Goal: Task Accomplishment & Management: Complete application form

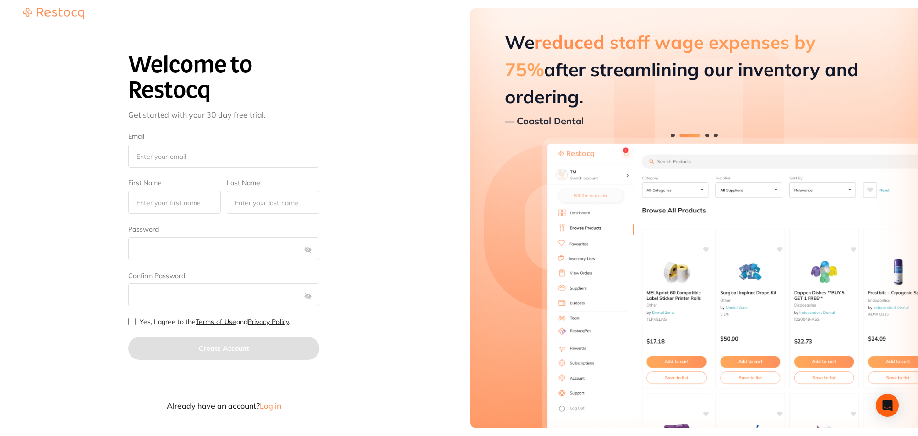
click at [276, 404] on span "Log in" at bounding box center [271, 406] width 22 height 10
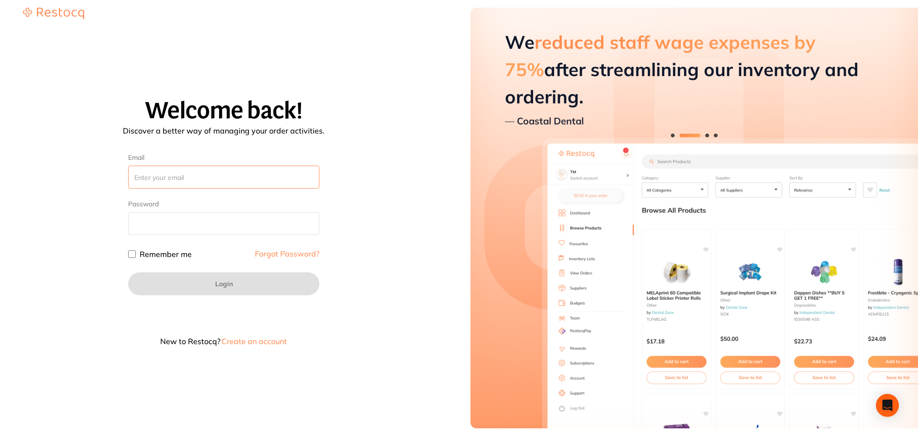
click at [208, 177] on input "Email" at bounding box center [223, 177] width 191 height 23
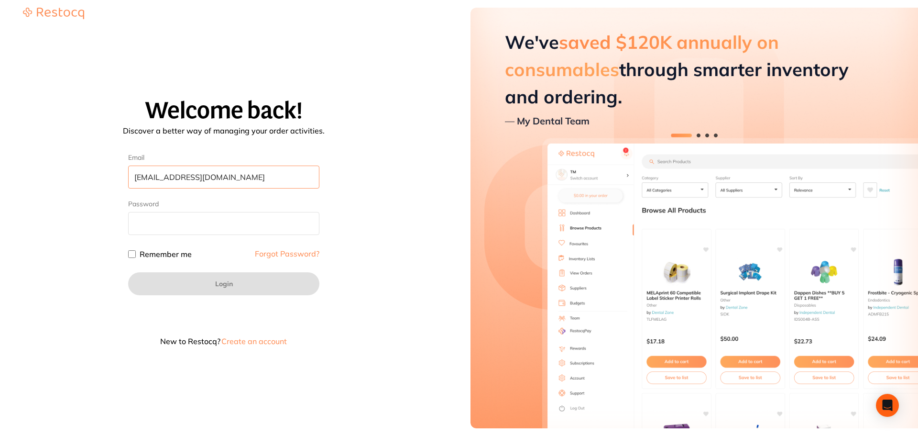
type input "[EMAIL_ADDRESS][DOMAIN_NAME]"
click at [232, 340] on button "Create an account" at bounding box center [254, 341] width 67 height 8
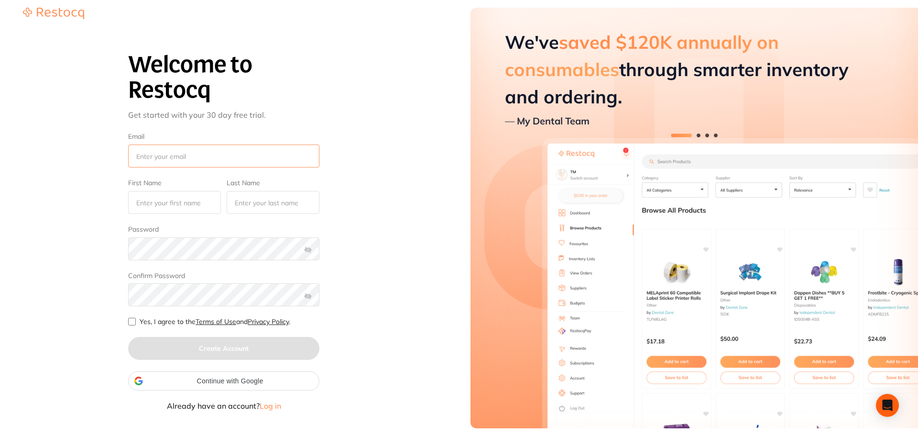
click at [198, 154] on input "Email" at bounding box center [223, 155] width 191 height 23
type input "a"
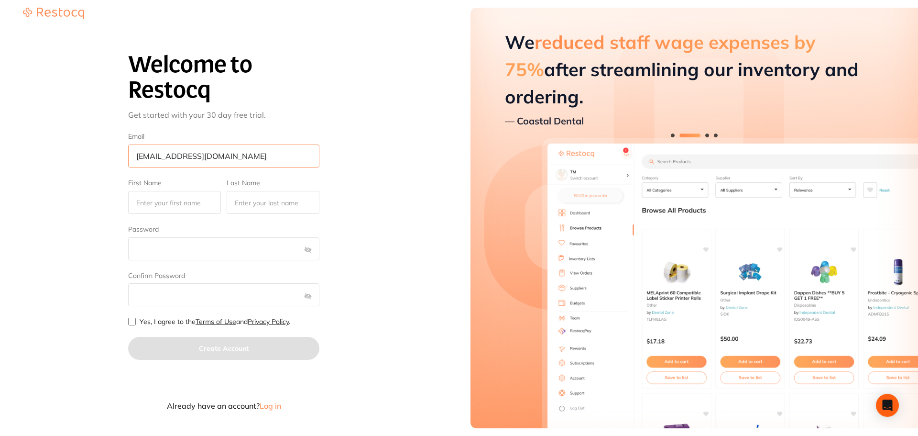
type input "amrita+97@terrificminds.com"
click at [163, 181] on label "First Name" at bounding box center [174, 183] width 93 height 8
click at [163, 191] on input "First Name" at bounding box center [174, 202] width 93 height 23
click at [162, 204] on input "First Name" at bounding box center [174, 202] width 93 height 23
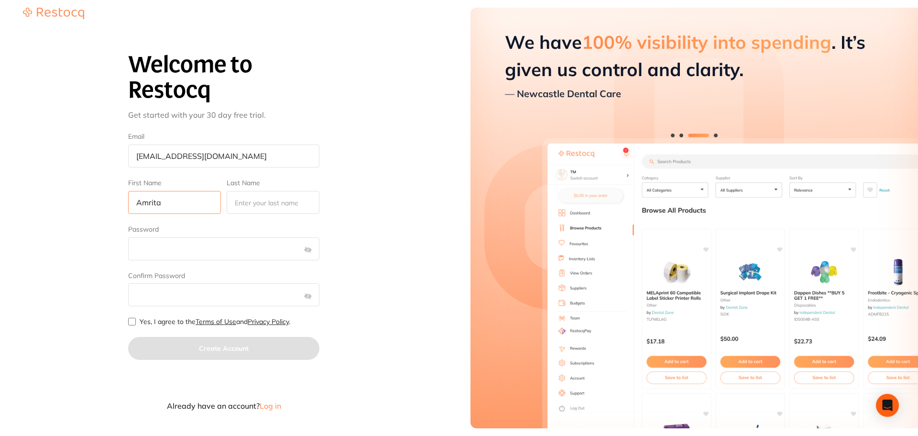
type input "Amrita"
click at [255, 207] on input "Last Name" at bounding box center [273, 202] width 93 height 23
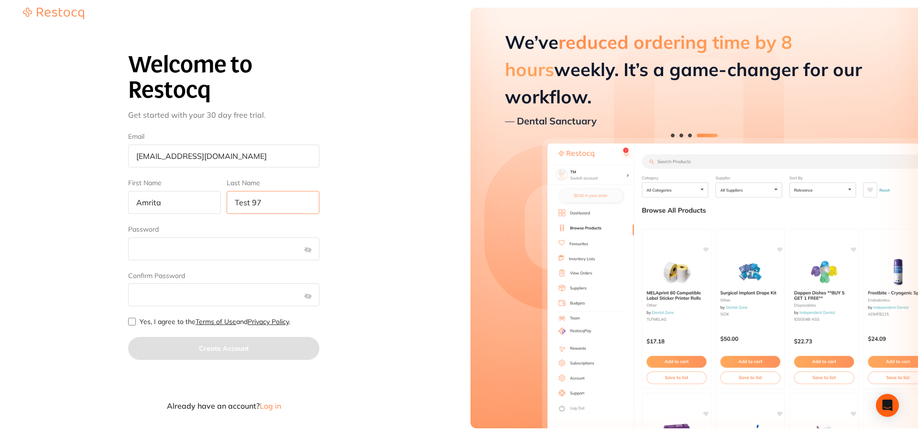
type input "Test 97"
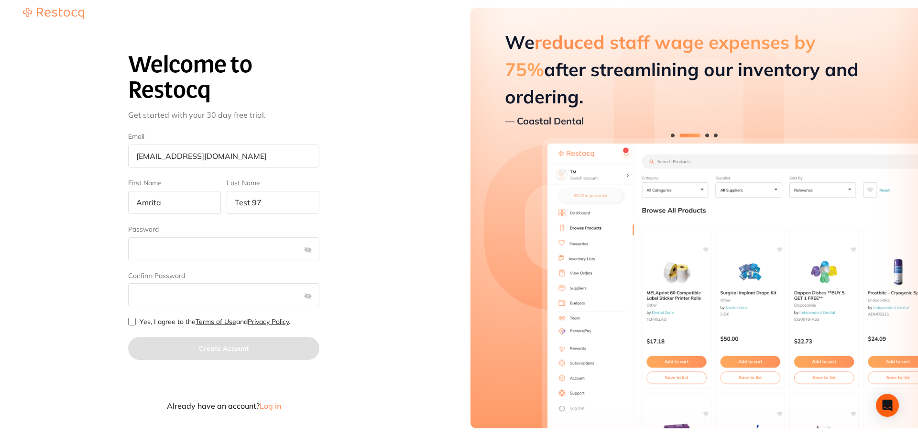
click at [131, 323] on input "Yes, I agree to the Terms of Use and Privacy Policy ." at bounding box center [132, 322] width 8 height 8
checkbox input "true"
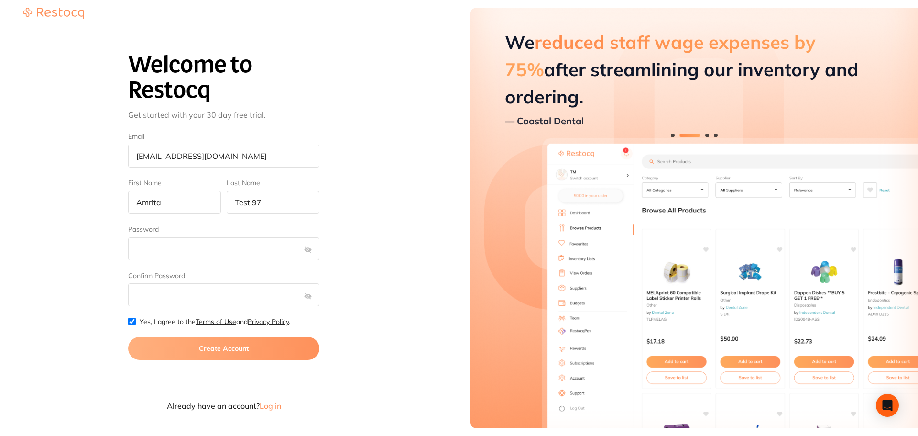
click at [265, 355] on button "Create Account" at bounding box center [223, 348] width 191 height 23
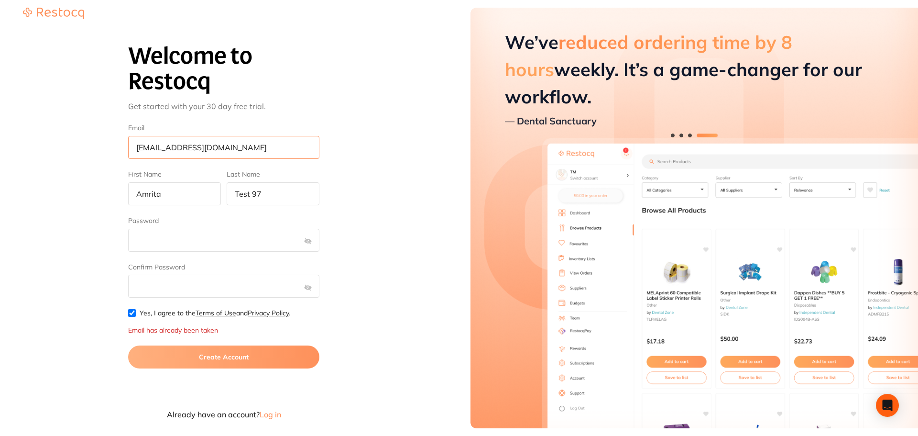
click at [170, 147] on input "amrita+97@terrificminds.com" at bounding box center [223, 147] width 191 height 23
click at [174, 146] on input "amrita+97@terrificminds.com" at bounding box center [223, 147] width 191 height 23
type input "amrita+98@terrificminds.com"
click at [281, 197] on input "Test 97" at bounding box center [273, 193] width 93 height 23
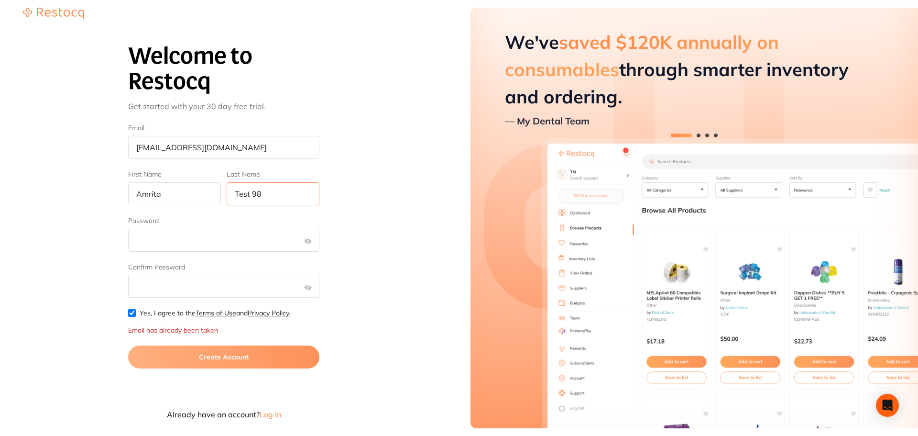
type input "Test 98"
click at [291, 358] on button "Create Account" at bounding box center [223, 356] width 191 height 23
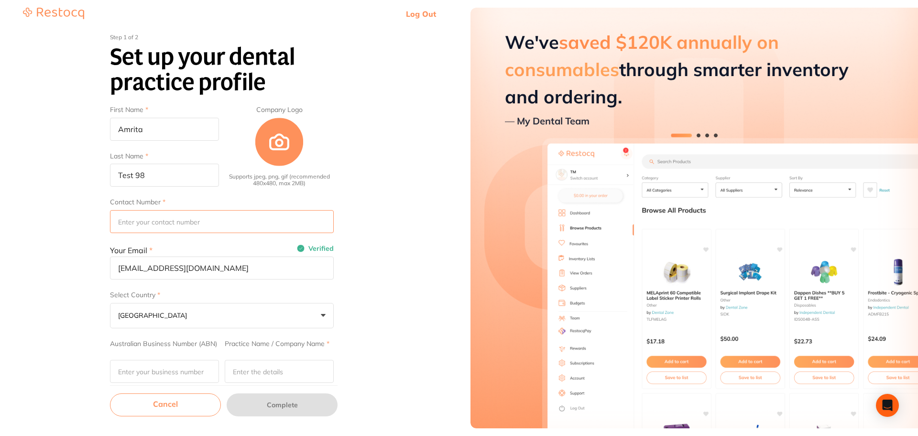
click at [154, 227] on input "Contact Number" at bounding box center [222, 221] width 224 height 23
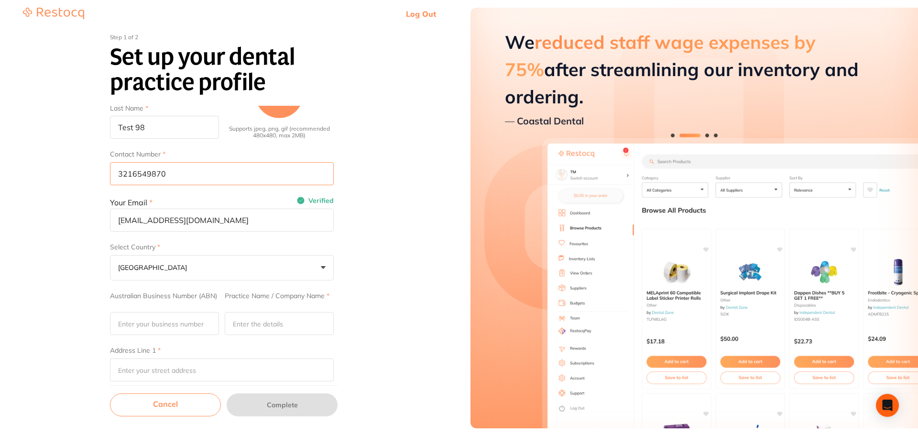
scroll to position [96, 0]
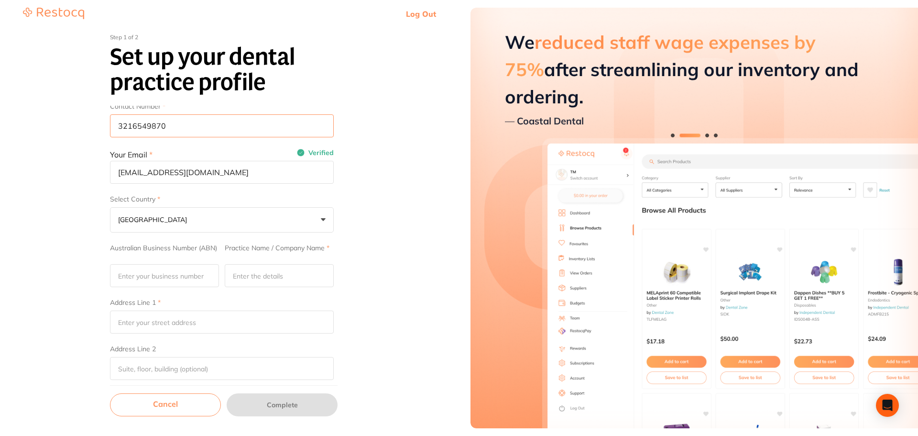
type input "3216549870"
click at [164, 279] on input "Australian Business Number (ABN)" at bounding box center [164, 275] width 109 height 23
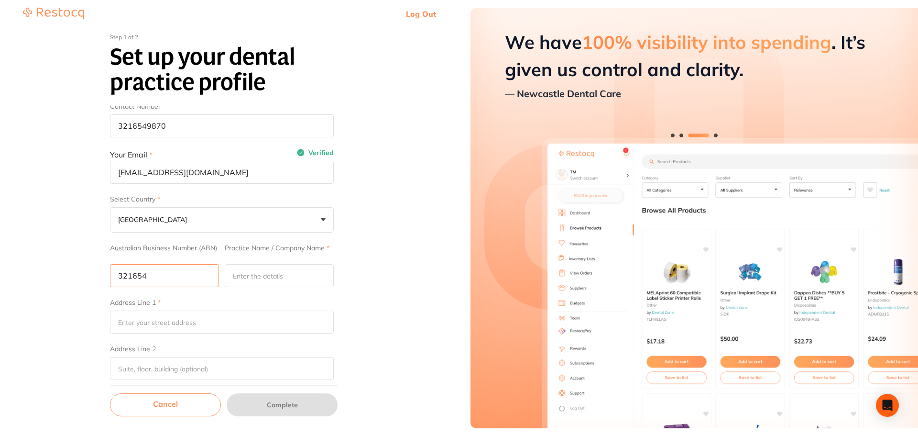
type input "321654"
click at [283, 263] on div "Practice Name / Company Name" at bounding box center [279, 265] width 109 height 43
click at [282, 270] on input "Practice Name / Company Name" at bounding box center [279, 275] width 109 height 23
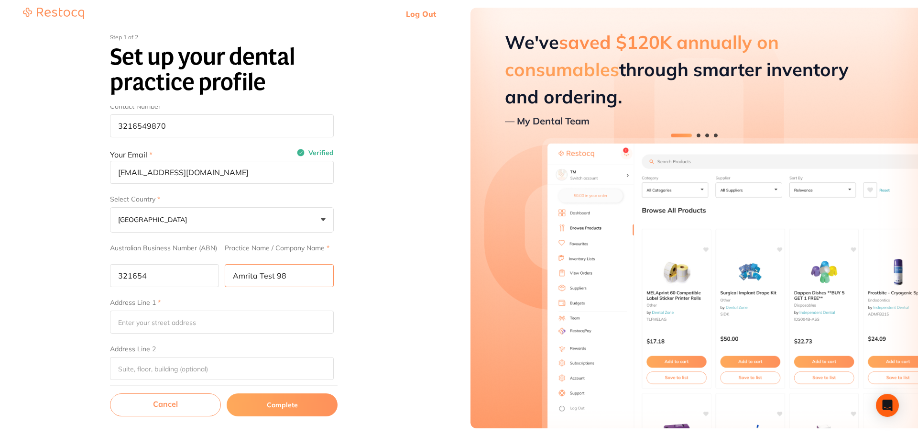
drag, startPoint x: 292, startPoint y: 276, endPoint x: 193, endPoint y: 277, distance: 99.5
click at [193, 277] on div "Australian Business Number (ABN) 321654 Practice Name / Company Name Amrita Tes…" at bounding box center [222, 265] width 224 height 43
type input "Amrita Test 98"
click at [184, 320] on input "Address Line 1" at bounding box center [222, 321] width 224 height 23
paste input "Amrita Test 98"
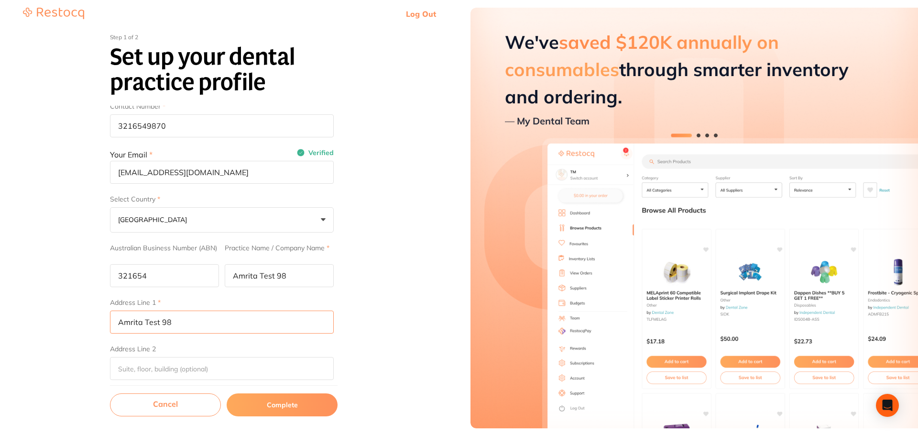
type input "Amrita Test 98"
click at [138, 368] on input "Address Line 2" at bounding box center [222, 368] width 224 height 23
paste input "Amrita Test 98"
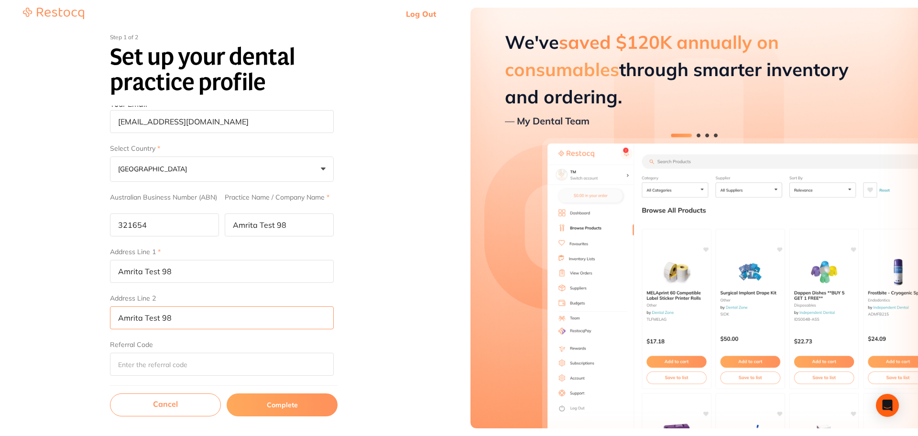
scroll to position [148, 0]
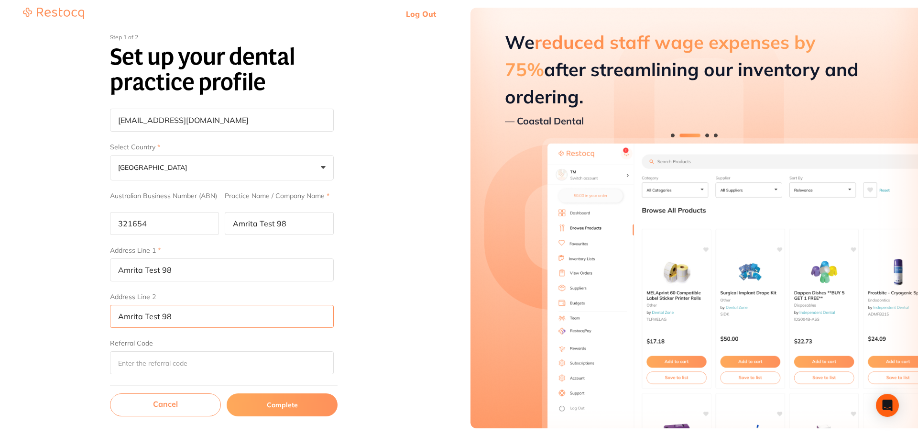
type input "Amrita Test 98"
click at [266, 401] on button "Complete" at bounding box center [282, 404] width 111 height 23
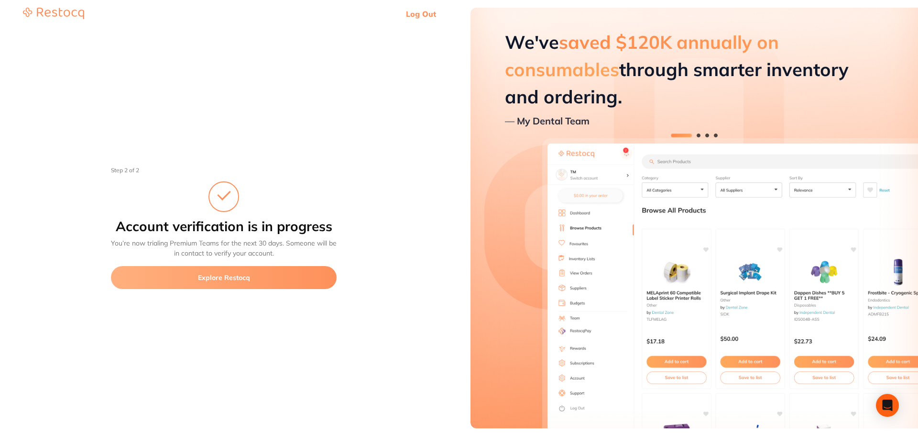
click at [172, 286] on button "Explore Restocq" at bounding box center [224, 277] width 226 height 23
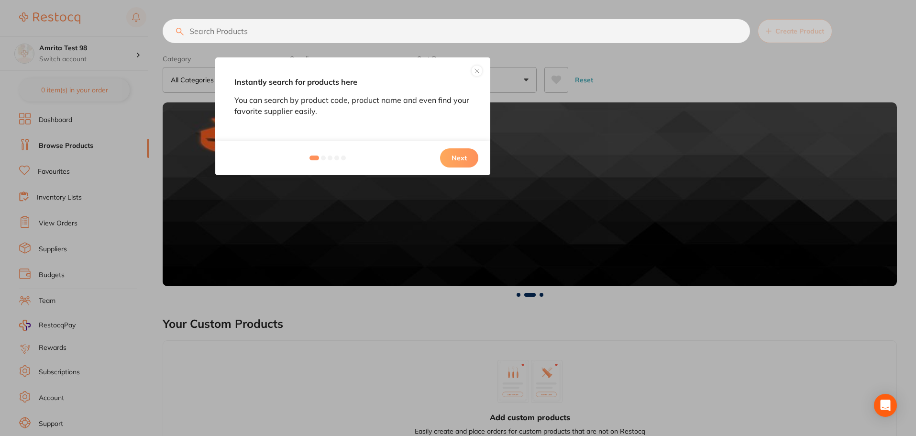
click at [466, 162] on button "Next" at bounding box center [459, 157] width 38 height 19
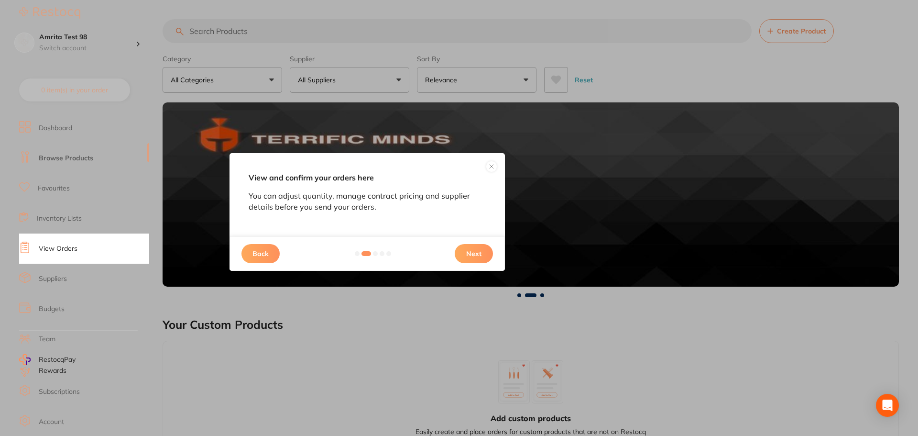
click at [479, 263] on button "Next" at bounding box center [474, 253] width 38 height 19
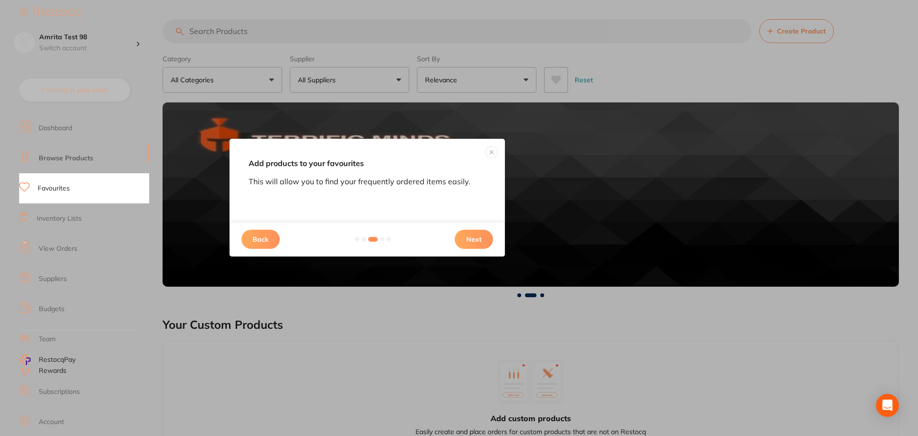
click at [486, 240] on button "Next" at bounding box center [474, 239] width 38 height 19
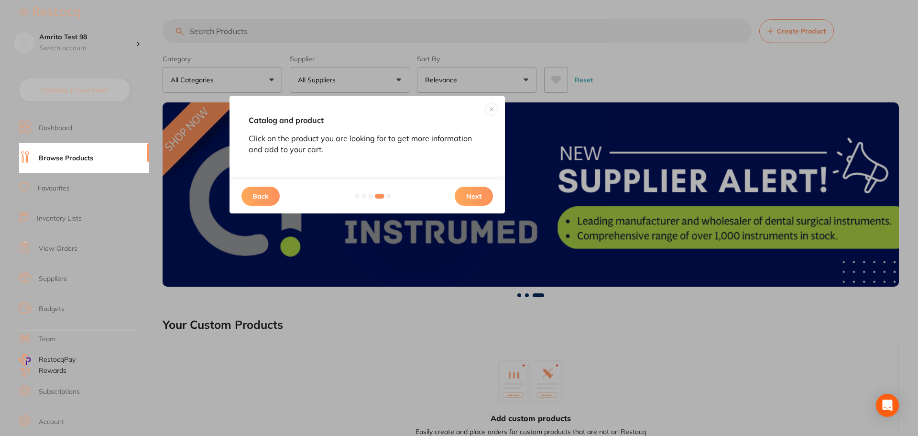
click at [483, 198] on button "Next" at bounding box center [474, 196] width 38 height 19
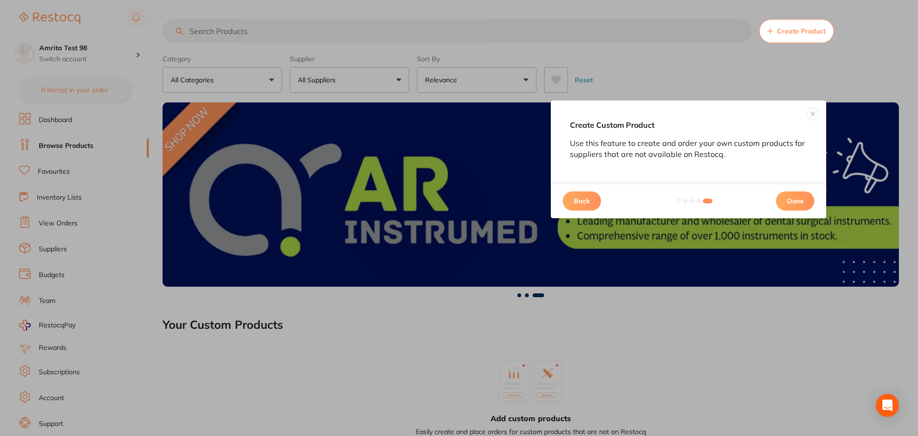
click at [808, 199] on button "Done" at bounding box center [795, 200] width 38 height 19
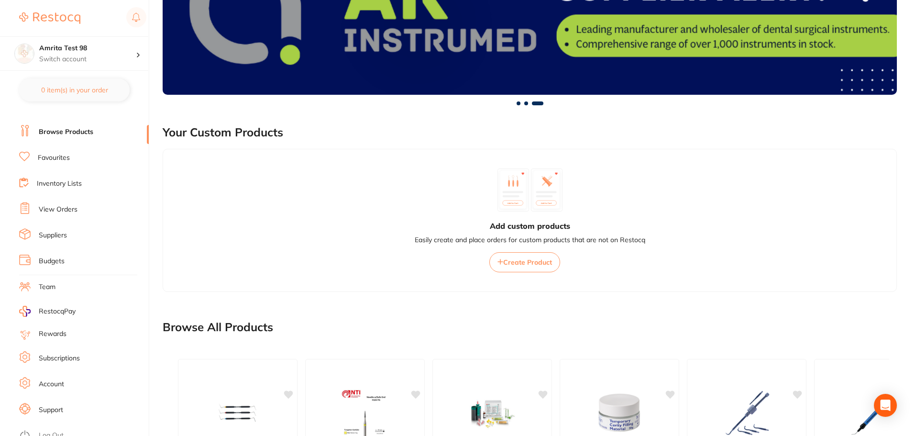
scroll to position [22, 0]
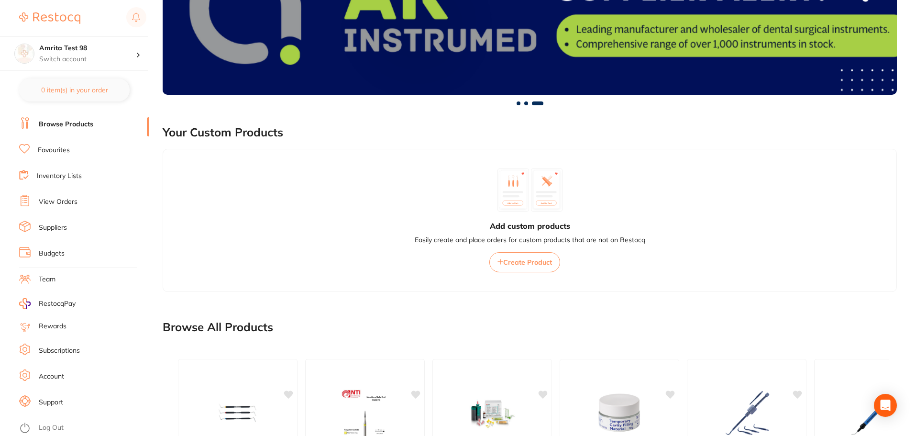
click at [66, 423] on li "Log Out" at bounding box center [82, 427] width 127 height 14
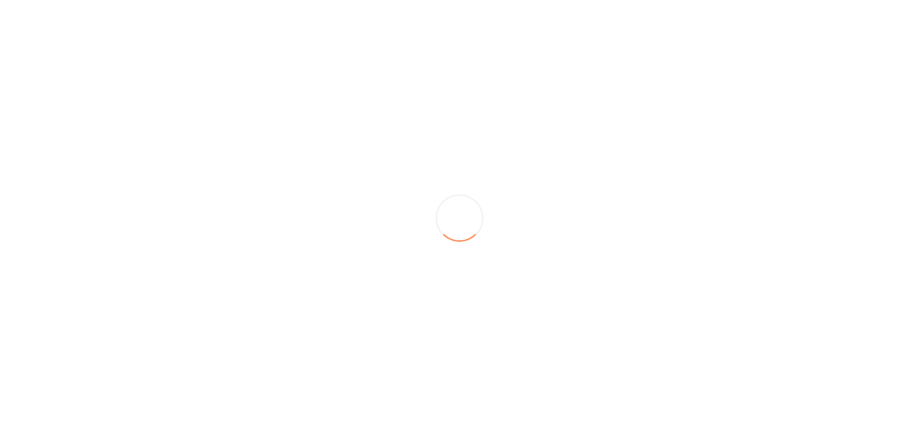
scroll to position [0, 0]
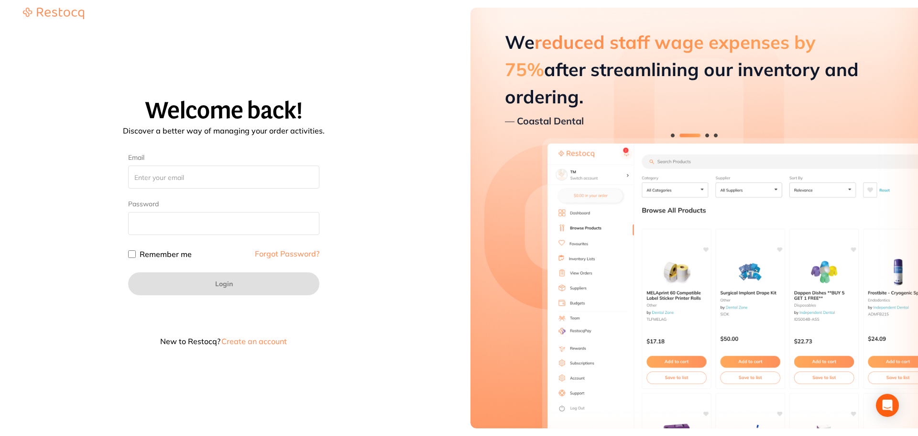
click at [240, 341] on button "Create an account" at bounding box center [254, 341] width 67 height 8
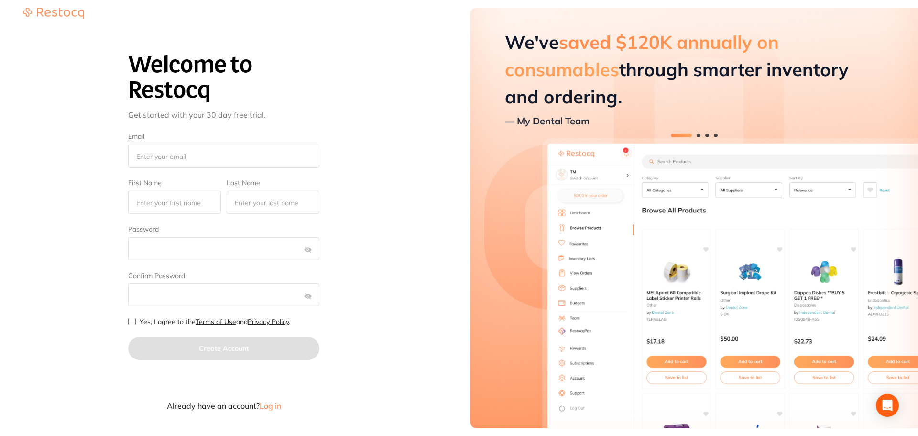
click at [271, 411] on div "Welcome to Restocq Get started with your 30 day free trial. Email First Name La…" at bounding box center [223, 224] width 425 height 401
click at [271, 405] on span "Log in" at bounding box center [271, 406] width 22 height 10
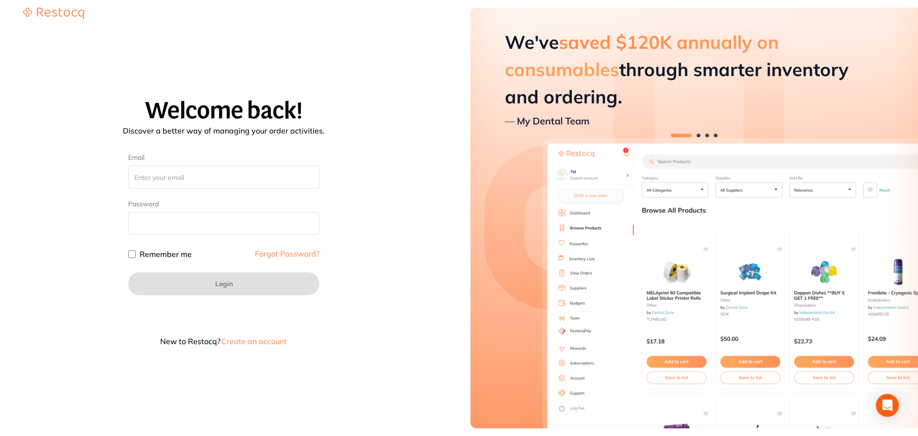
click at [239, 344] on button "Create an account" at bounding box center [254, 341] width 67 height 8
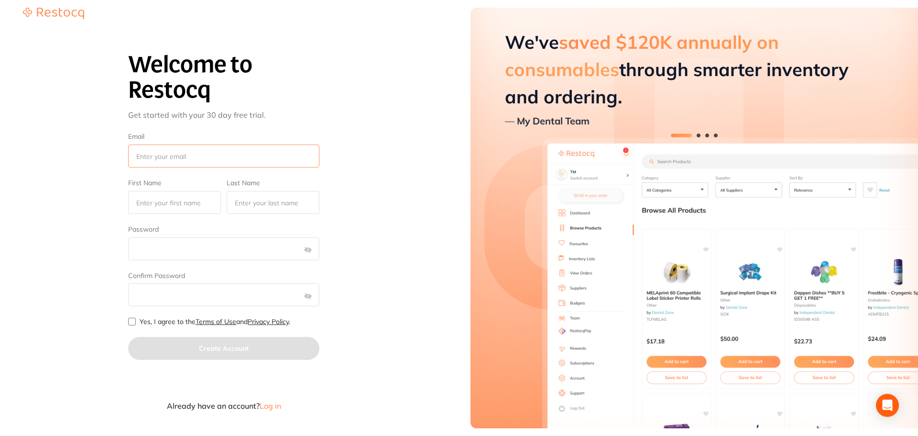
click at [221, 157] on input "Email" at bounding box center [223, 155] width 191 height 23
type input "amrita@terrificminds.com"
type input "Test"
type input "Tester"
click at [159, 154] on input "amrita@terrificminds.com" at bounding box center [223, 155] width 191 height 23
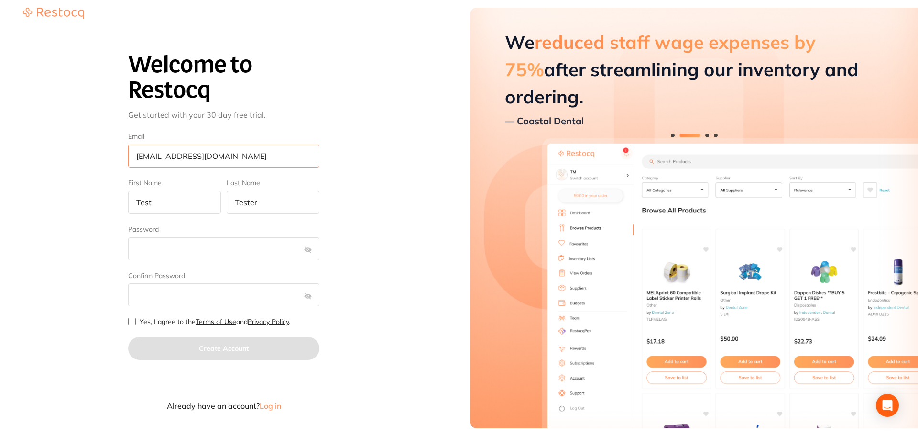
type input "amrita+99@terrificminds.com"
drag, startPoint x: 180, startPoint y: 202, endPoint x: 3, endPoint y: 204, distance: 177.0
click at [3, 204] on section "Welcome to Restocq Get started with your 30 day free trial. Email amrita+99@ter…" at bounding box center [224, 218] width 448 height 436
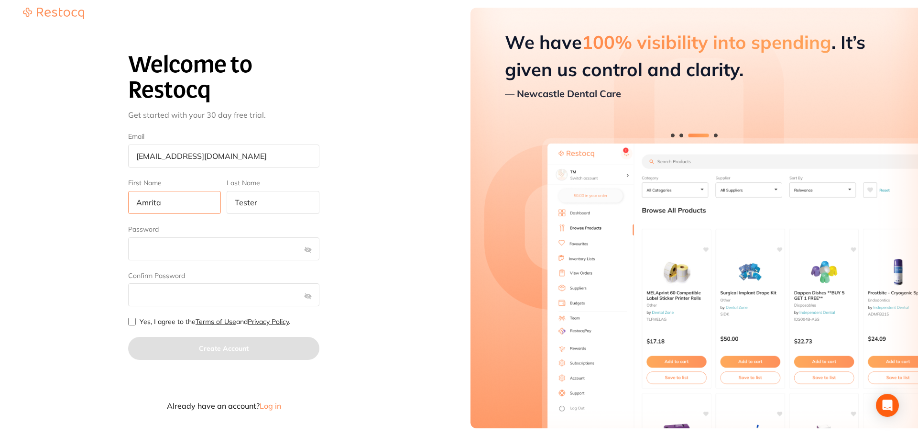
type input "Amrita"
click at [281, 204] on input "Tester" at bounding box center [273, 202] width 93 height 23
type input "Tester 99"
click at [250, 262] on form "Welcome to Restocq Get started with your 30 day free trial. Email amrita+99@ter…" at bounding box center [223, 225] width 191 height 369
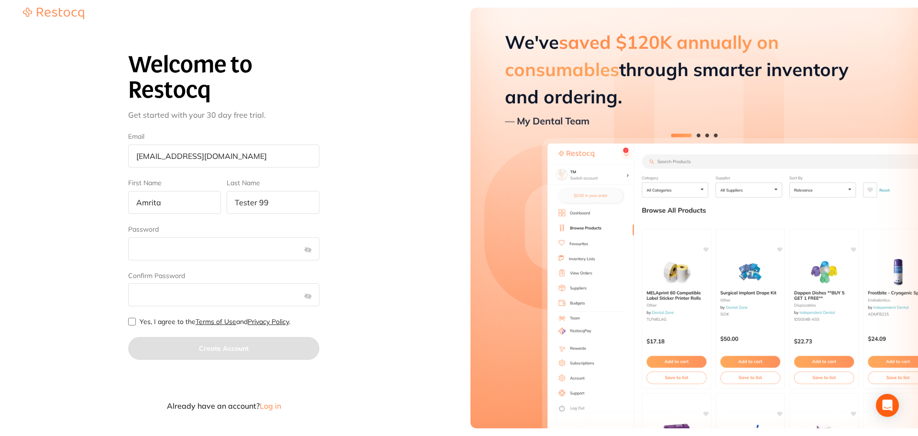
click at [132, 323] on input "Yes, I agree to the Terms of Use and Privacy Policy ." at bounding box center [132, 322] width 8 height 8
checkbox input "true"
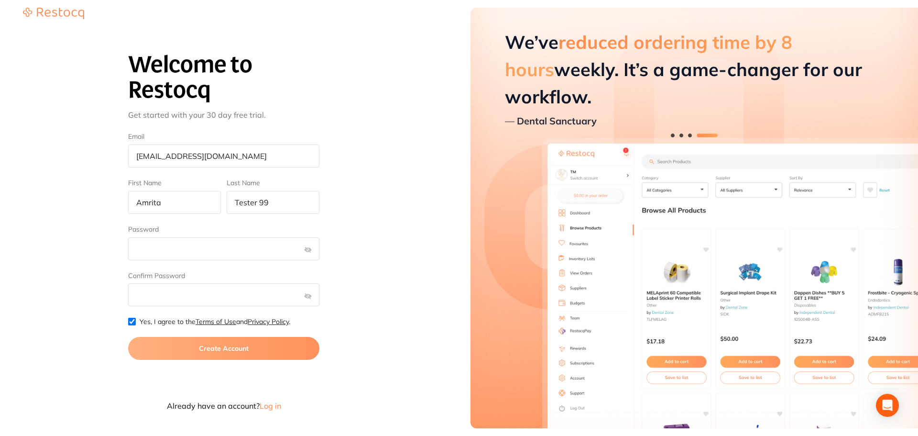
click at [169, 345] on button "Create Account" at bounding box center [223, 348] width 191 height 23
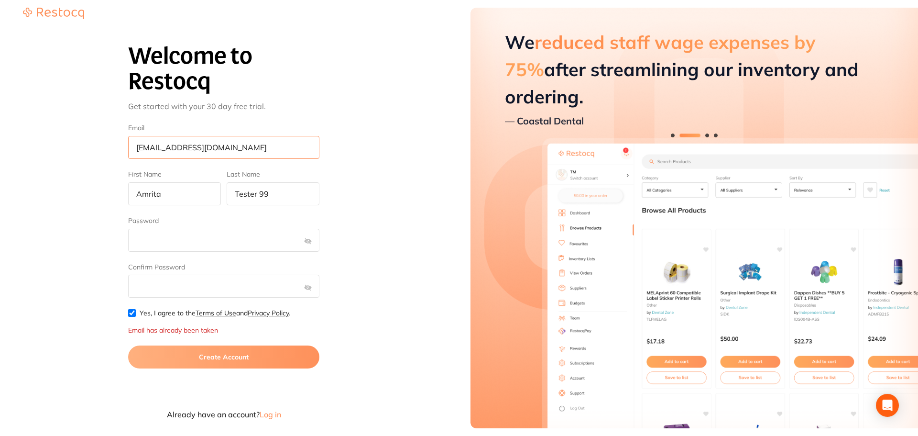
click at [169, 145] on input "amrita+99@terrificminds.com" at bounding box center [223, 147] width 191 height 23
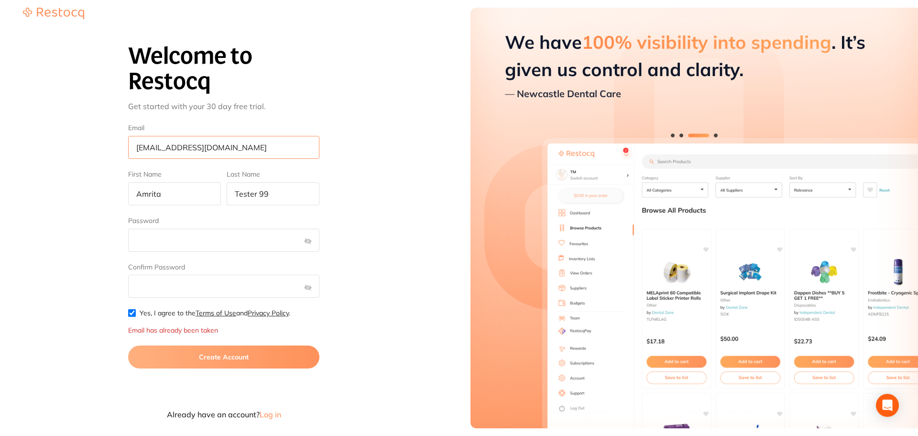
type input "amrita+49@terrificminds.com"
click at [263, 196] on input "Tester 99" at bounding box center [273, 193] width 93 height 23
type input "Tester 49"
click at [254, 359] on button "Create Account" at bounding box center [223, 356] width 191 height 23
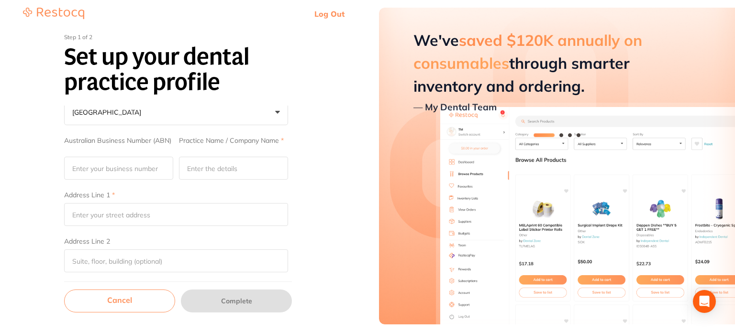
scroll to position [155, 0]
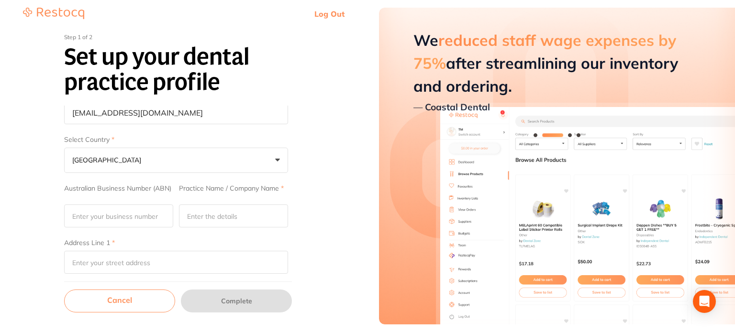
click at [330, 15] on link "Log Out" at bounding box center [329, 14] width 30 height 10
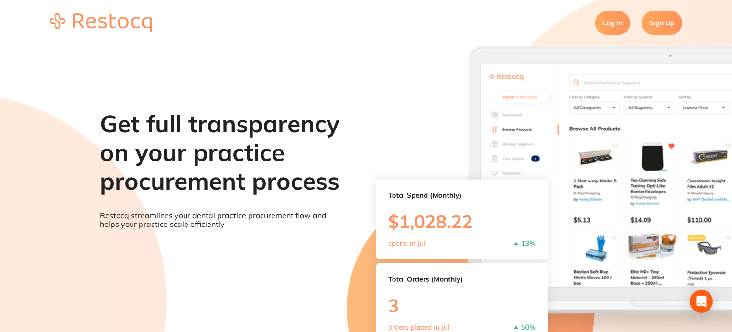
click at [623, 27] on link "Log In" at bounding box center [613, 23] width 35 height 24
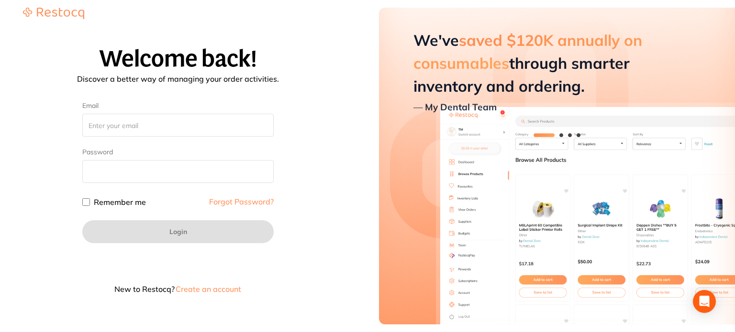
click at [214, 292] on button "Create an account" at bounding box center [208, 290] width 67 height 8
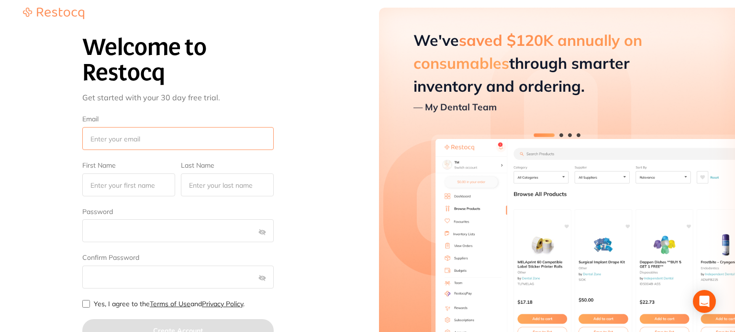
click at [125, 143] on input "Email" at bounding box center [177, 138] width 191 height 23
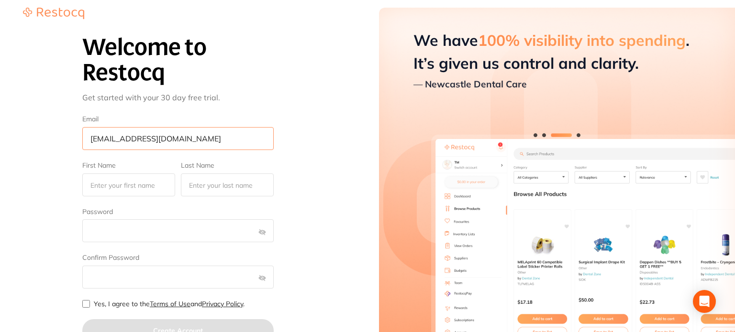
click at [94, 144] on input "Test@test.com" at bounding box center [177, 138] width 191 height 23
type input "test@test.com"
click at [105, 179] on input "First Name" at bounding box center [128, 185] width 93 height 23
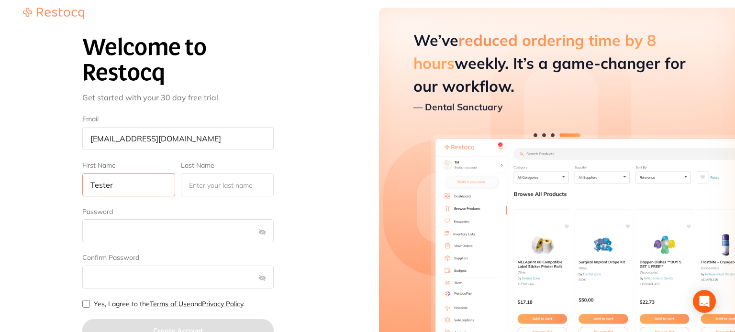
drag, startPoint x: 115, startPoint y: 187, endPoint x: 51, endPoint y: 187, distance: 64.6
click at [51, 187] on div "Welcome to Restocq Get started with your 30 day free trial. Email test@test.com…" at bounding box center [177, 207] width 333 height 367
type input "Tester"
click at [228, 182] on input "Last Name" at bounding box center [227, 185] width 93 height 23
paste input "Tester"
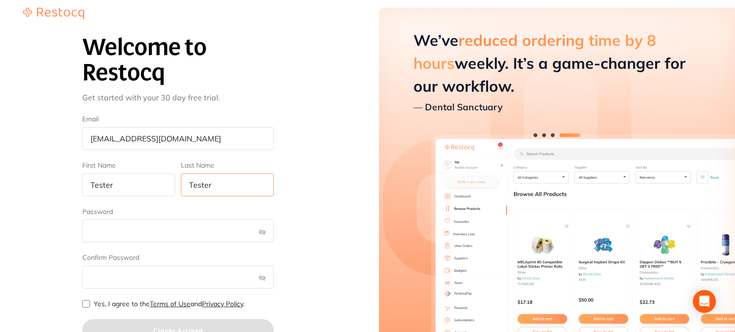
type input "Tester"
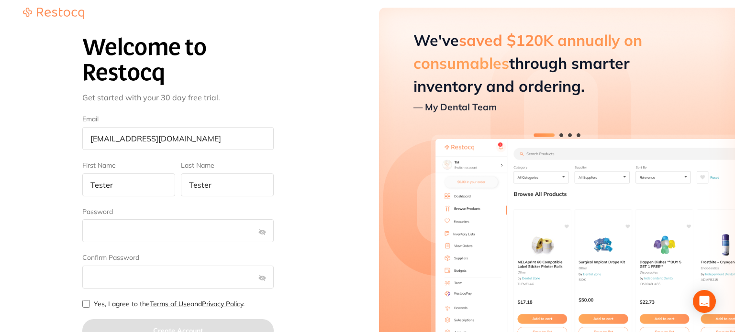
click at [320, 244] on div "Welcome to Restocq Get started with your 30 day free trial. Email test@test.com…" at bounding box center [177, 207] width 333 height 367
click at [86, 306] on input "Yes, I agree to the Terms of Use and Privacy Policy ." at bounding box center [86, 304] width 8 height 8
checkbox input "true"
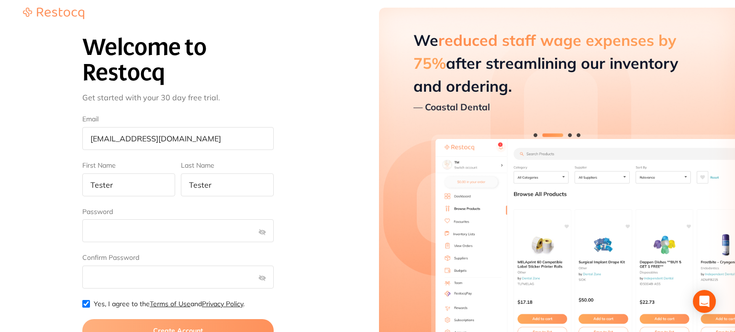
click at [173, 321] on button "Create Account" at bounding box center [177, 331] width 191 height 23
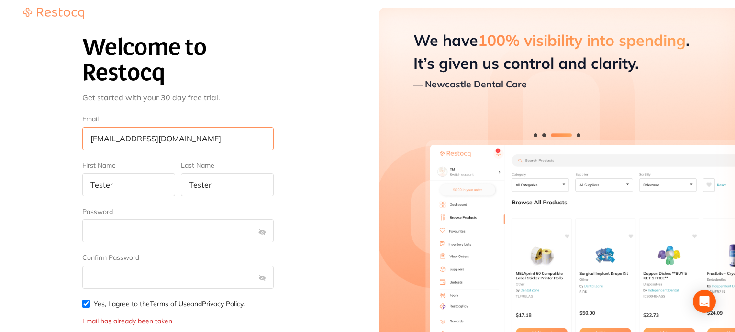
click at [104, 140] on input "test@test.com" at bounding box center [177, 138] width 191 height 23
type input "test123@test.com"
click at [295, 289] on div "Welcome to Restocq Get started with your 30 day free trial. Email test123@test.…" at bounding box center [177, 216] width 333 height 384
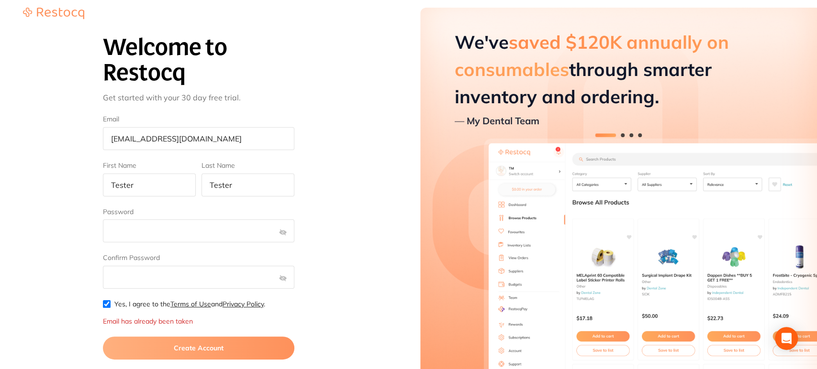
click at [237, 343] on button "Create Account" at bounding box center [198, 348] width 191 height 23
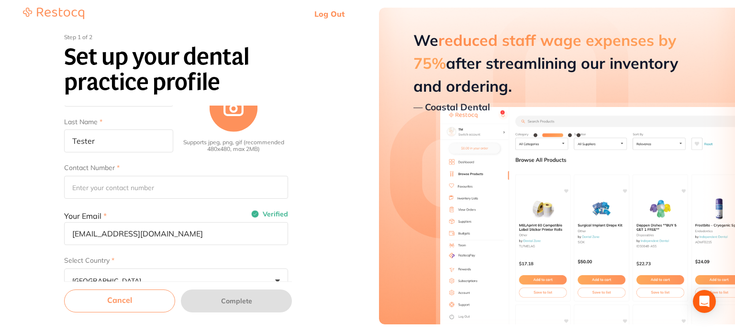
scroll to position [11, 0]
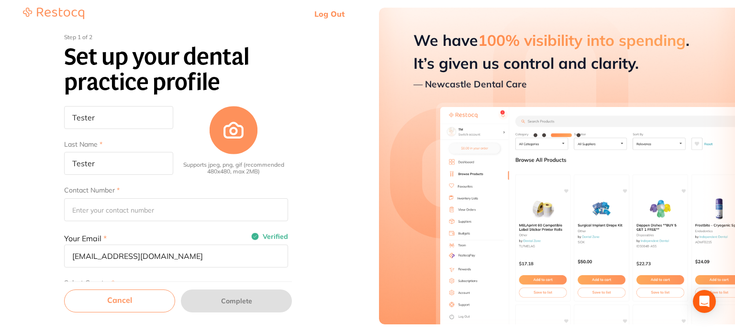
click at [237, 124] on div at bounding box center [233, 130] width 49 height 49
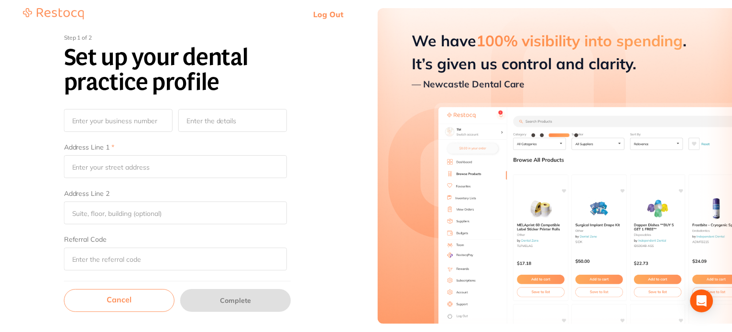
scroll to position [251, 0]
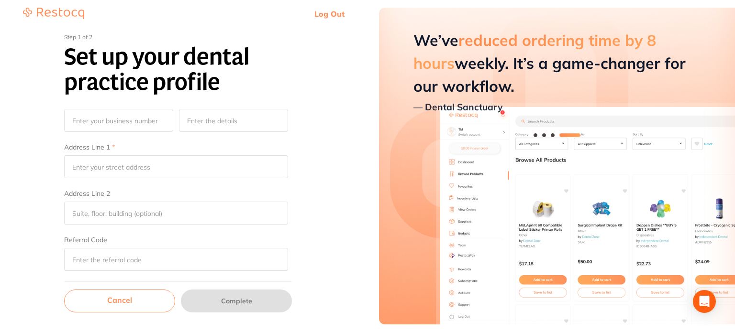
click at [136, 296] on link "Cancel" at bounding box center [119, 301] width 111 height 23
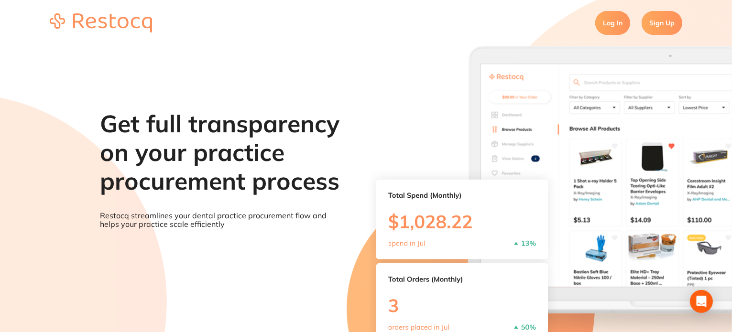
click at [614, 19] on link "Log In" at bounding box center [613, 23] width 35 height 24
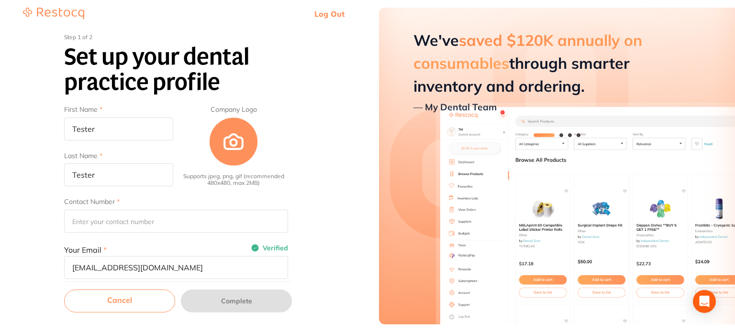
click at [154, 297] on link "Cancel" at bounding box center [119, 301] width 111 height 23
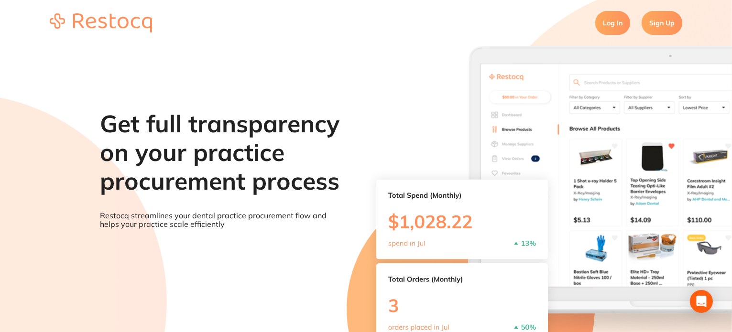
click at [670, 27] on link "Sign Up" at bounding box center [662, 23] width 41 height 24
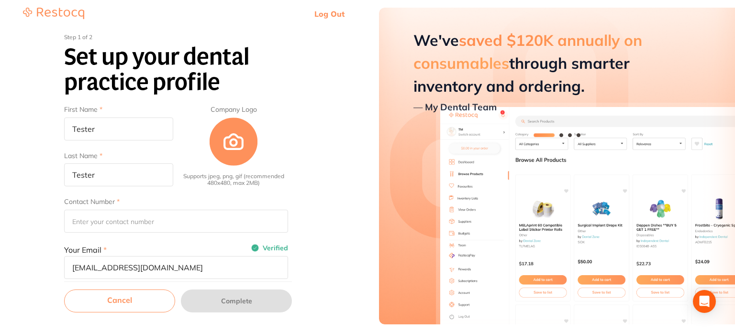
click at [145, 302] on link "Cancel" at bounding box center [119, 301] width 111 height 23
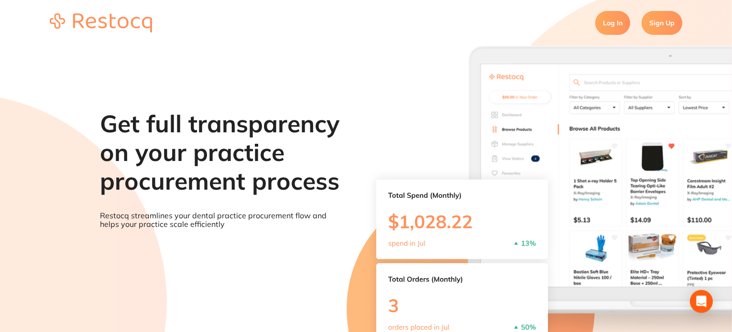
click at [611, 24] on link "Log In" at bounding box center [613, 23] width 35 height 24
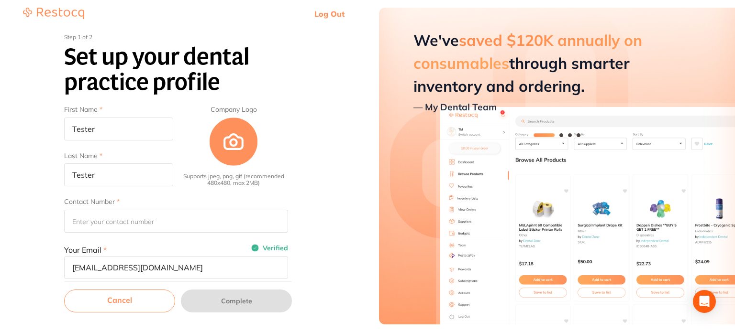
click at [335, 13] on link "Log Out" at bounding box center [329, 14] width 30 height 10
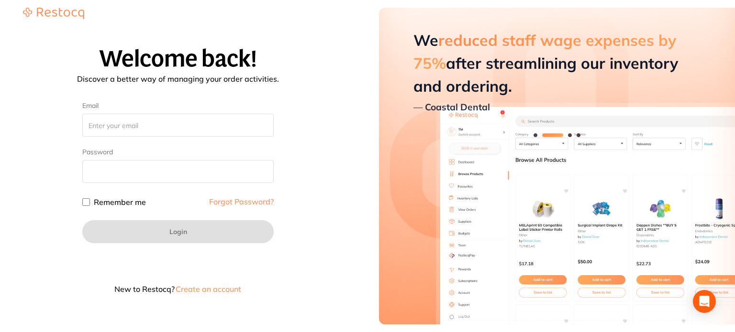
click at [195, 289] on button "Create an account" at bounding box center [208, 290] width 67 height 8
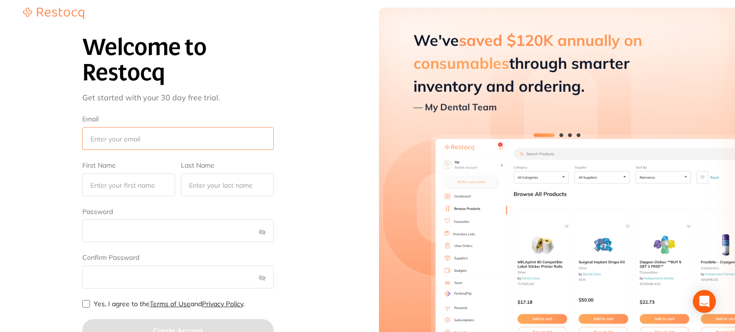
click at [157, 139] on input "Email" at bounding box center [177, 138] width 191 height 23
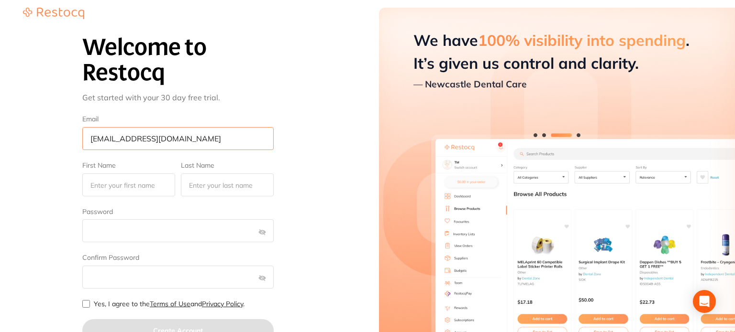
type input "[EMAIL_ADDRESS][DOMAIN_NAME]"
click at [149, 189] on input "First Name" at bounding box center [128, 185] width 93 height 23
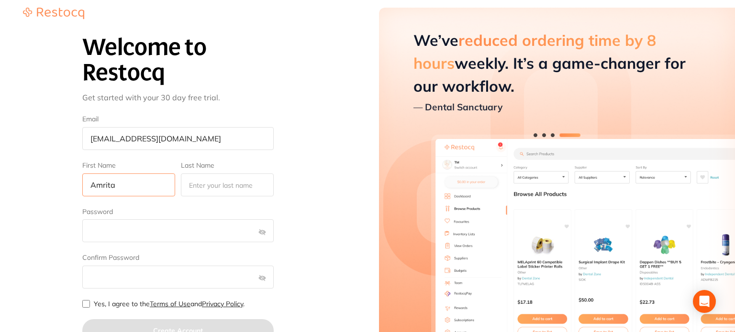
type input "Amrita"
click at [186, 181] on input "Last Name" at bounding box center [227, 185] width 93 height 23
type input "Test"
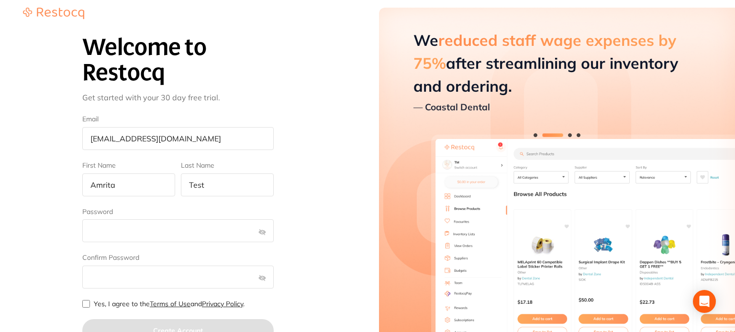
click at [86, 304] on input "Yes, I agree to the Terms of Use and Privacy Policy ." at bounding box center [86, 304] width 8 height 8
checkbox input "true"
click at [241, 325] on button "Create Account" at bounding box center [177, 331] width 191 height 23
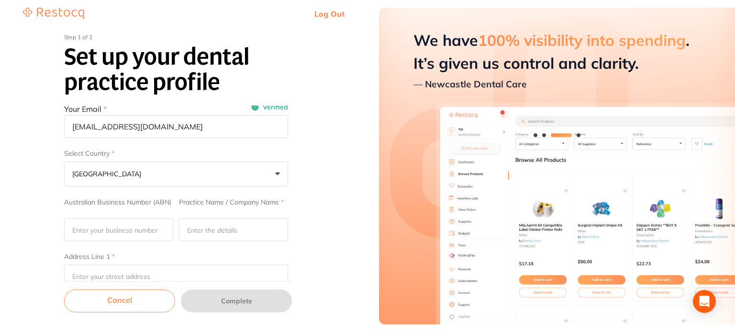
scroll to position [191, 0]
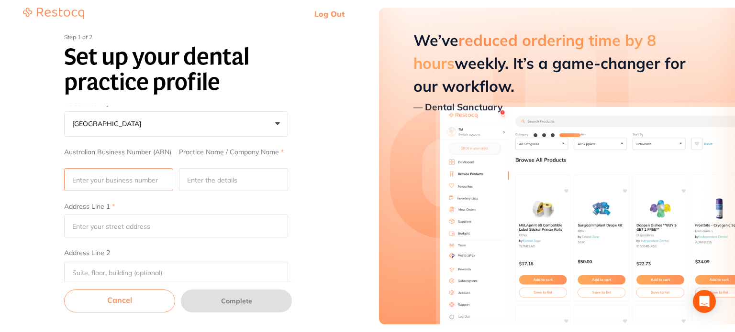
click at [126, 180] on input "Australian Business Number (ABN)" at bounding box center [118, 179] width 109 height 23
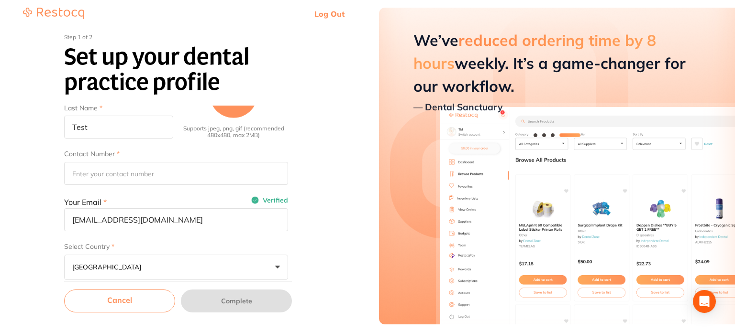
type input "321"
click at [121, 172] on input "Contact Number" at bounding box center [176, 173] width 224 height 23
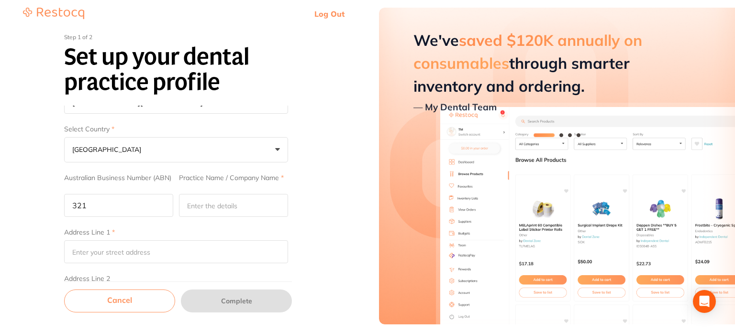
scroll to position [239, 0]
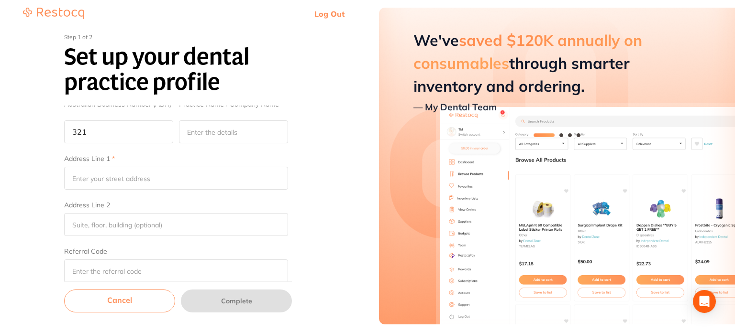
type input "3216549870"
click at [210, 127] on input "Practice Name / Company Name" at bounding box center [233, 132] width 109 height 23
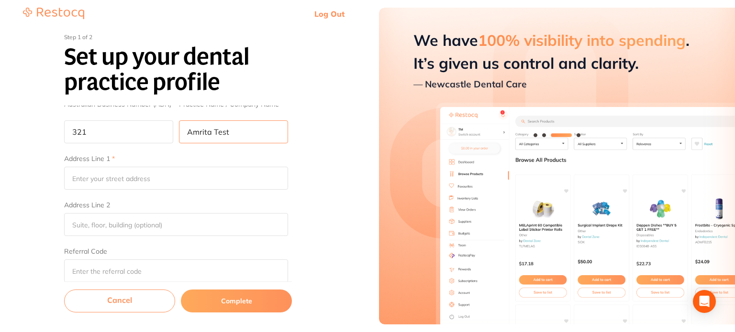
drag, startPoint x: 233, startPoint y: 139, endPoint x: 149, endPoint y: 135, distance: 84.8
click at [149, 135] on div "Australian Business Number (ABN) 321 Practice Name / Company Name Amrita Test" at bounding box center [176, 121] width 224 height 43
type input "Amrita Test"
click at [134, 178] on input "Address Line 1" at bounding box center [176, 178] width 224 height 23
paste input "Amrita Test"
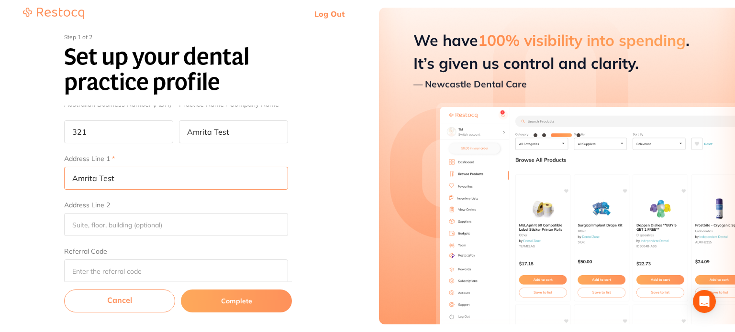
type input "Amrita Test"
click at [100, 221] on input "Address Line 2" at bounding box center [176, 224] width 224 height 23
paste input "Amrita Test"
type input "Amrita Test"
click at [96, 266] on input "Referral Code" at bounding box center [176, 271] width 224 height 23
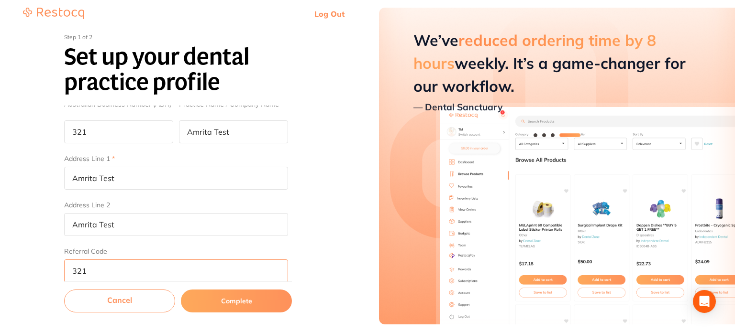
scroll to position [96, 0]
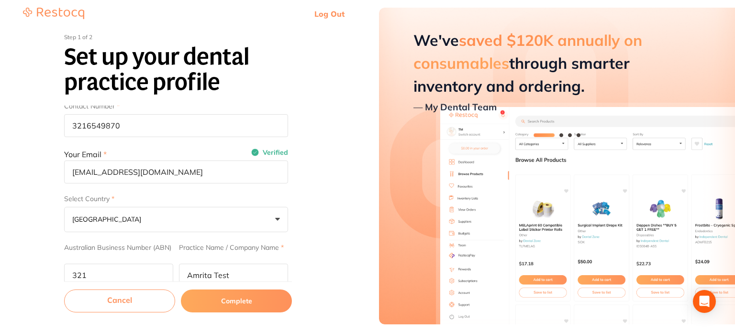
type input "321"
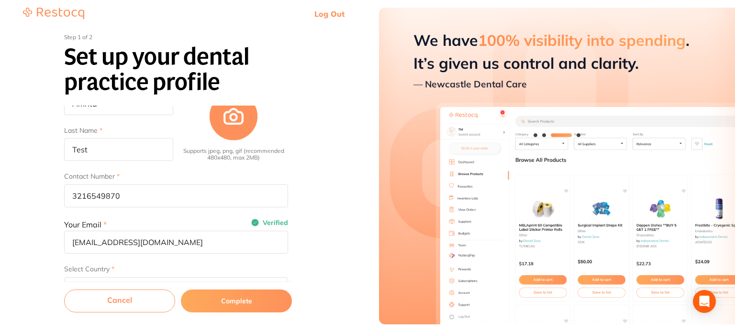
scroll to position [0, 0]
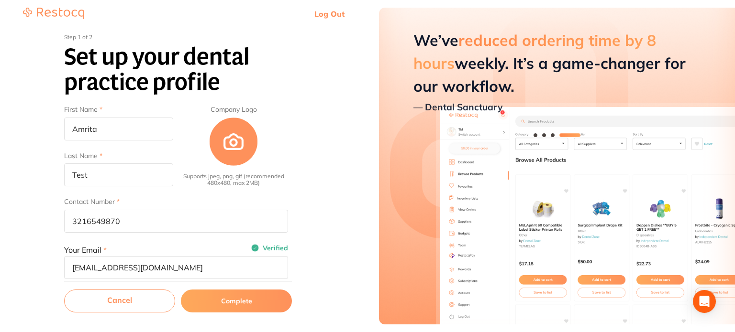
click at [229, 140] on div at bounding box center [233, 142] width 49 height 49
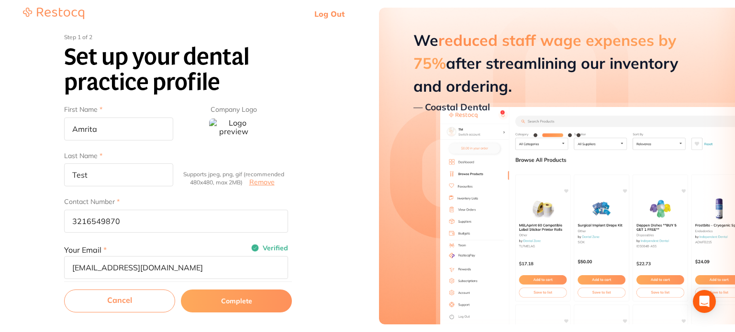
click at [256, 183] on button "Remove" at bounding box center [261, 182] width 31 height 9
click at [237, 144] on div at bounding box center [233, 142] width 49 height 49
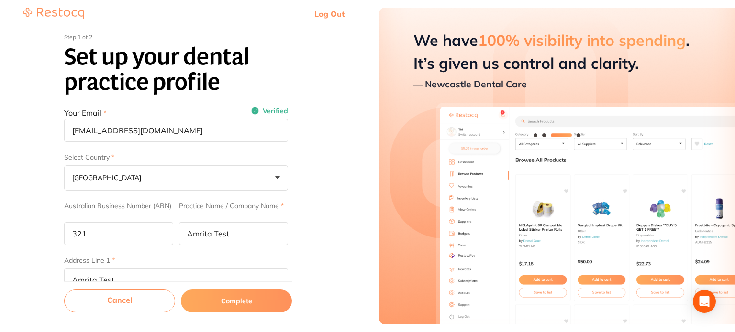
scroll to position [59, 0]
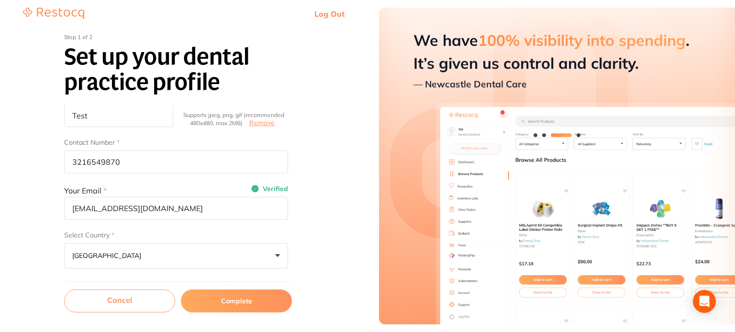
click at [217, 309] on button "Complete" at bounding box center [236, 301] width 111 height 23
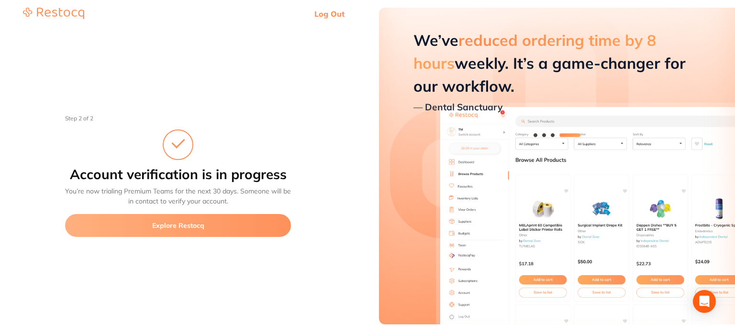
click at [183, 226] on button "Explore Restocq" at bounding box center [178, 225] width 226 height 23
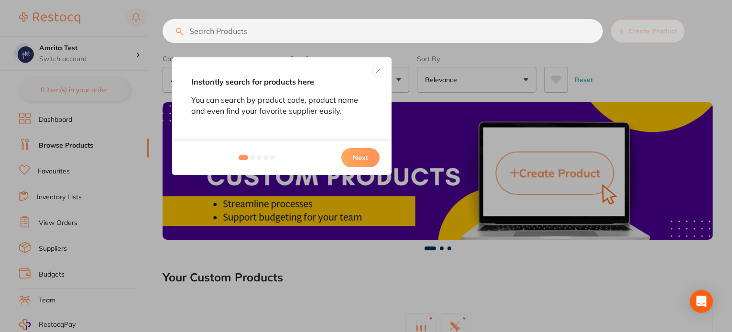
click at [125, 206] on div "Instantly search for products here You can search by product code, product name…" at bounding box center [366, 166] width 732 height 332
click at [378, 69] on button at bounding box center [378, 70] width 11 height 11
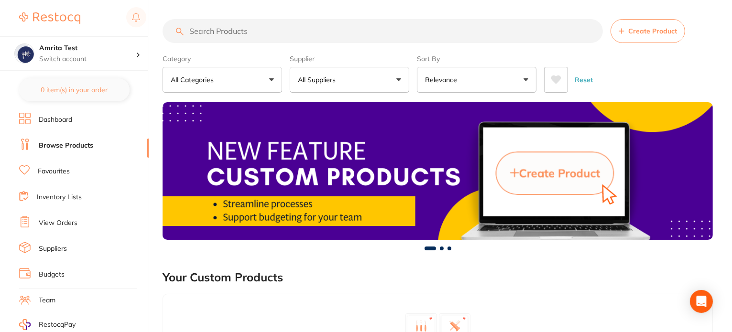
click at [42, 125] on li "Dashboard" at bounding box center [84, 120] width 130 height 14
